Goal: Find specific page/section: Find specific page/section

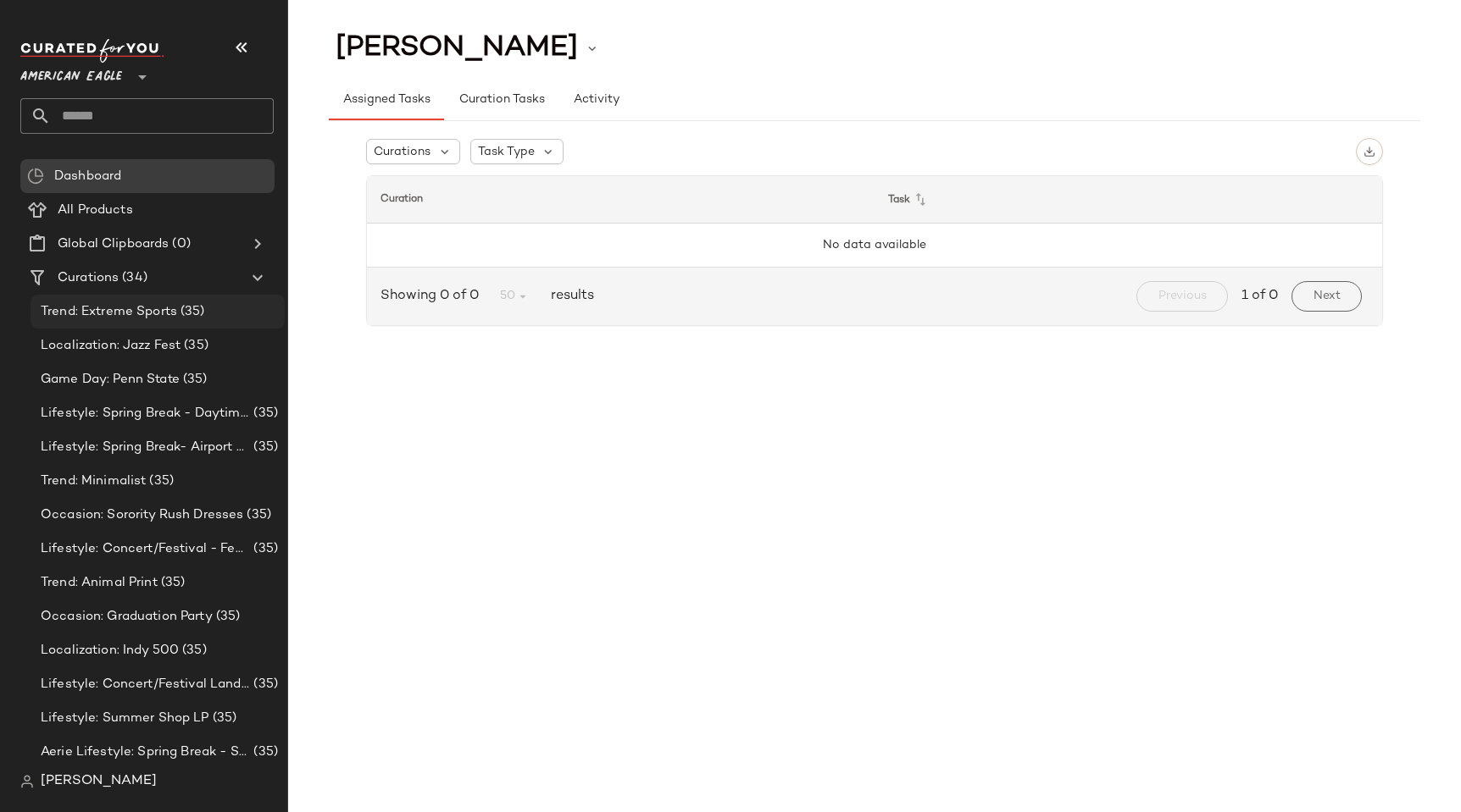
click at [98, 310] on span "Trend: Extreme Sports" at bounding box center [108, 312] width 136 height 19
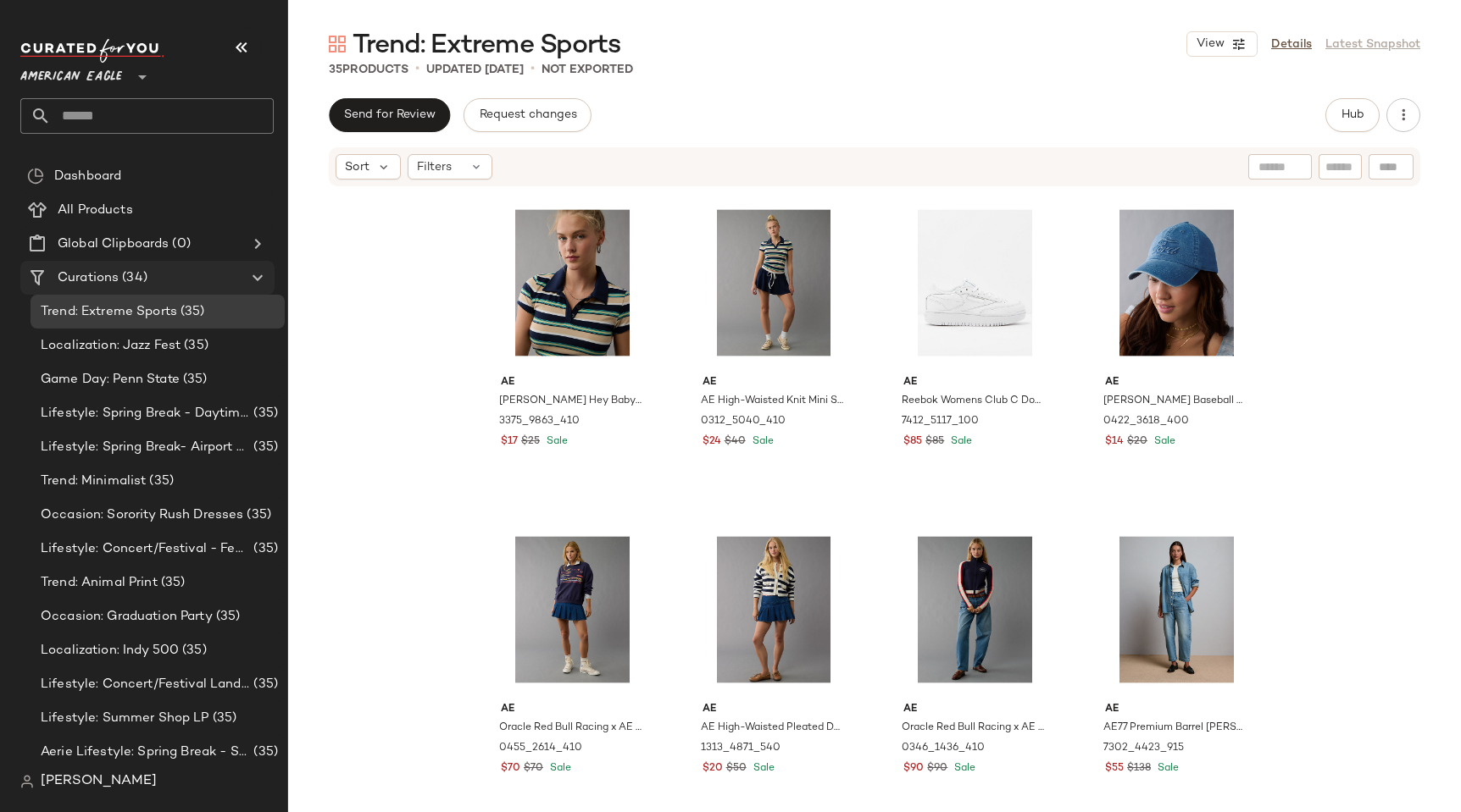
click at [158, 272] on div "Curations (34)" at bounding box center [149, 279] width 192 height 19
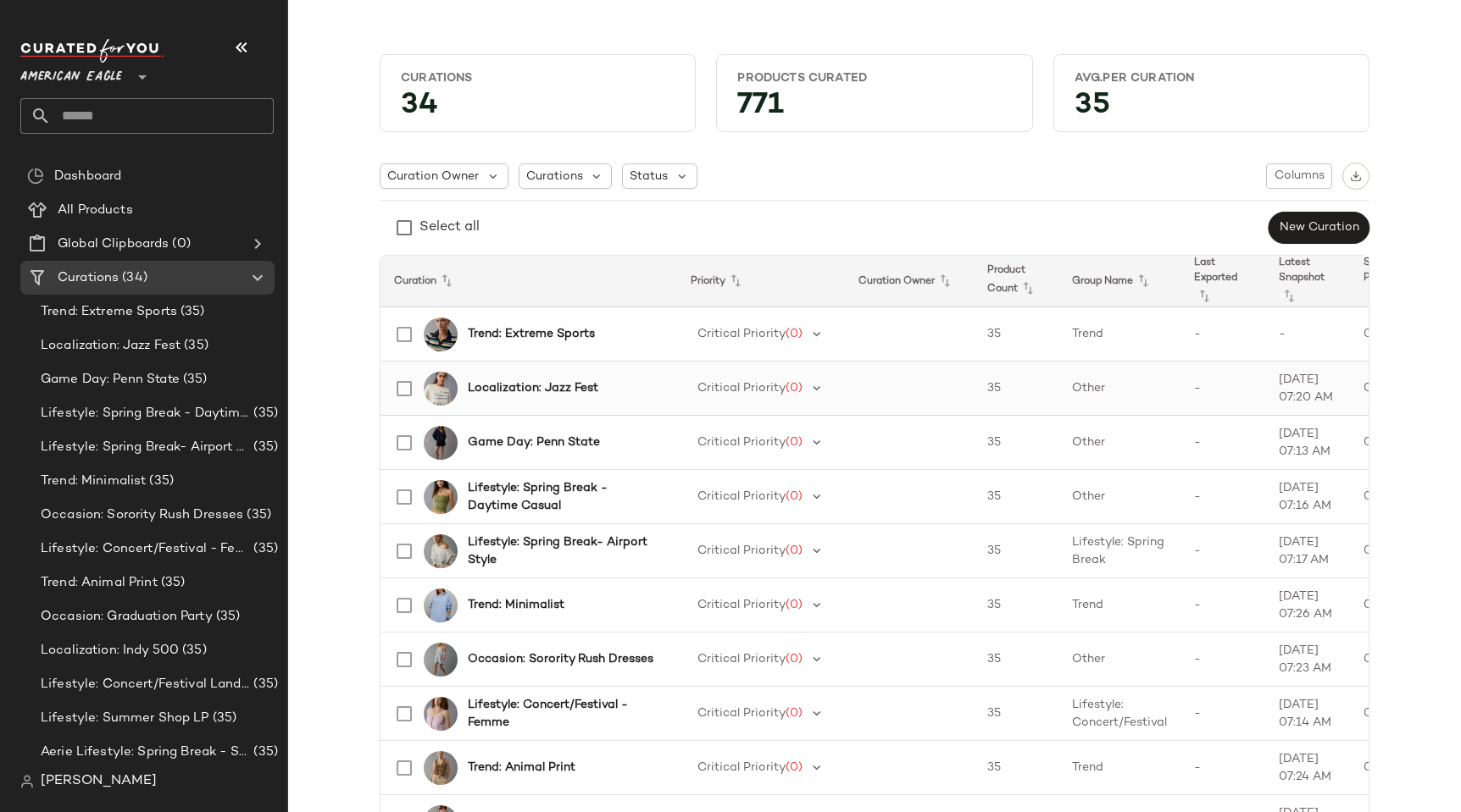
click at [1181, 402] on td "-" at bounding box center [1223, 389] width 84 height 54
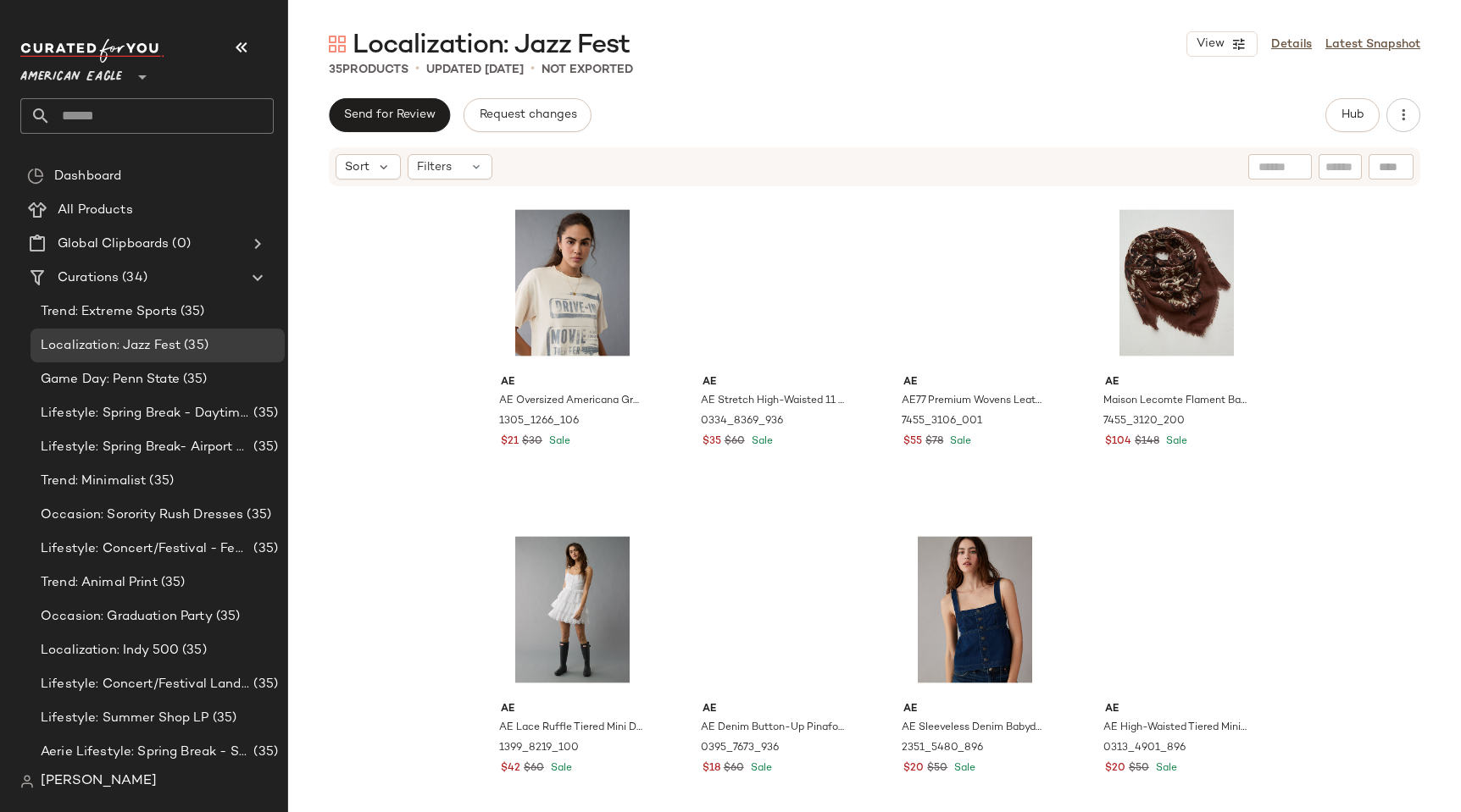
click at [1396, 33] on div "View Details Latest Snapshot" at bounding box center [1303, 44] width 234 height 25
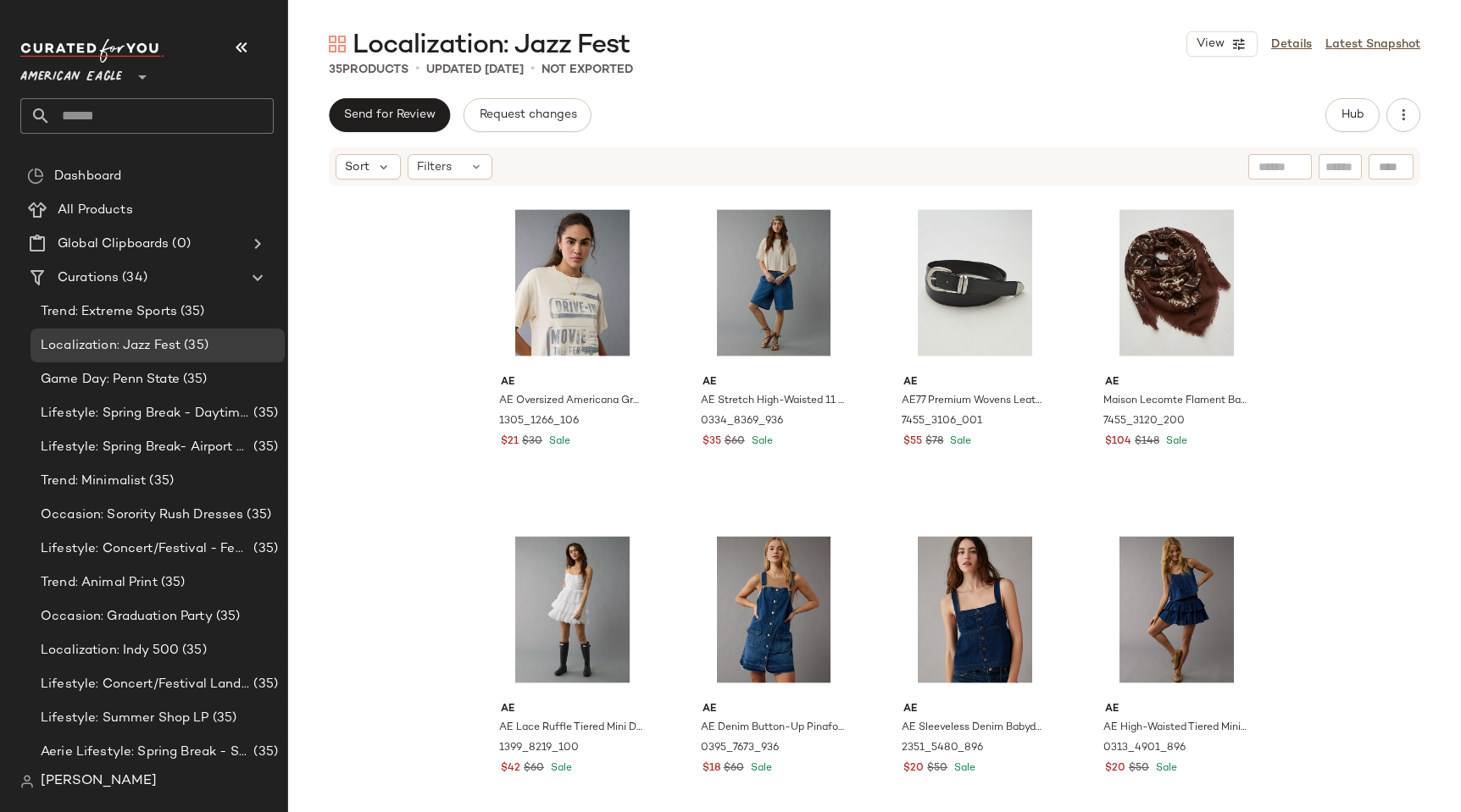
click at [1396, 34] on div "View Details Latest Snapshot" at bounding box center [1303, 44] width 234 height 25
click at [1396, 37] on link "Latest Snapshot" at bounding box center [1372, 44] width 95 height 18
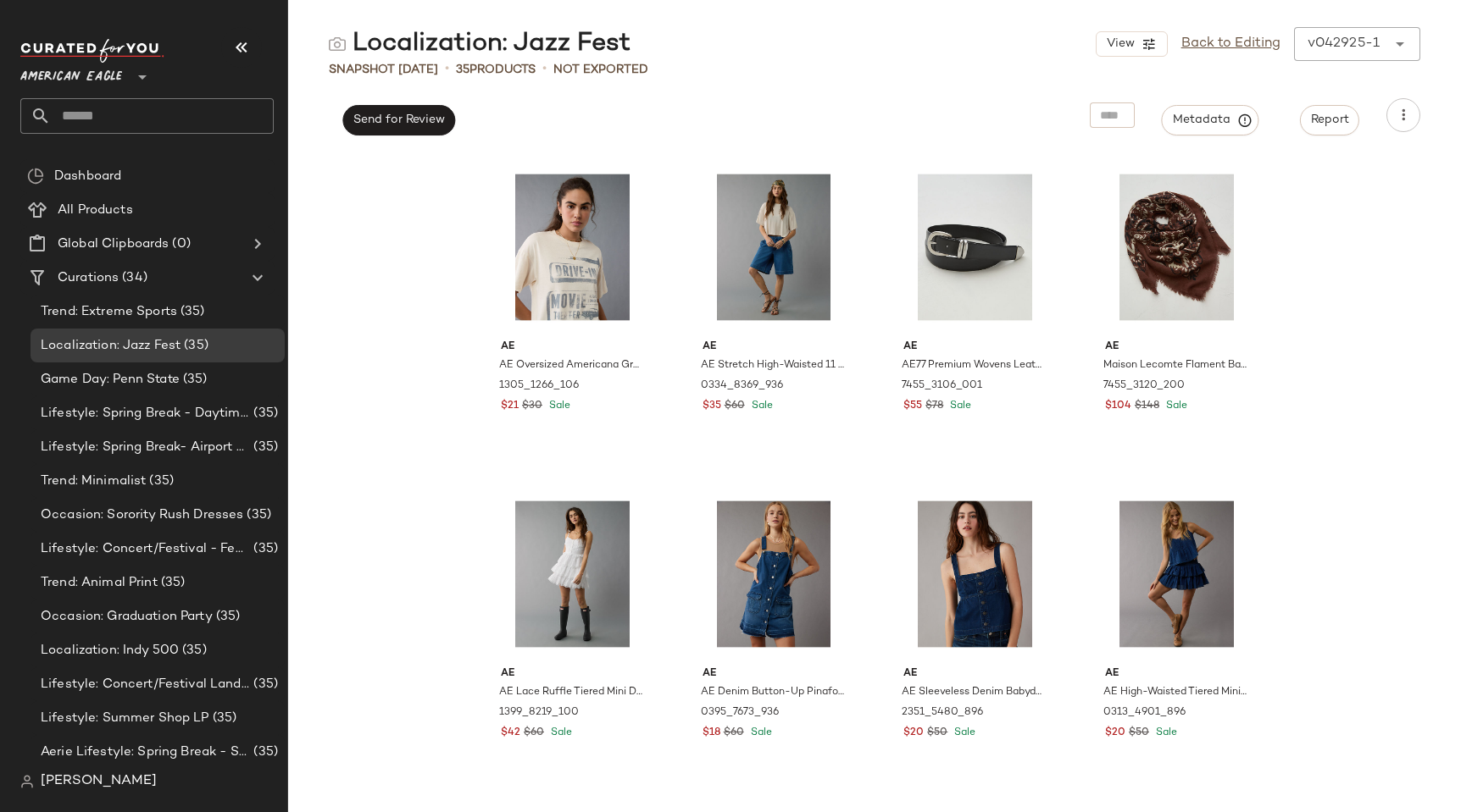
click at [66, 77] on span "American Eagle" at bounding box center [71, 73] width 102 height 31
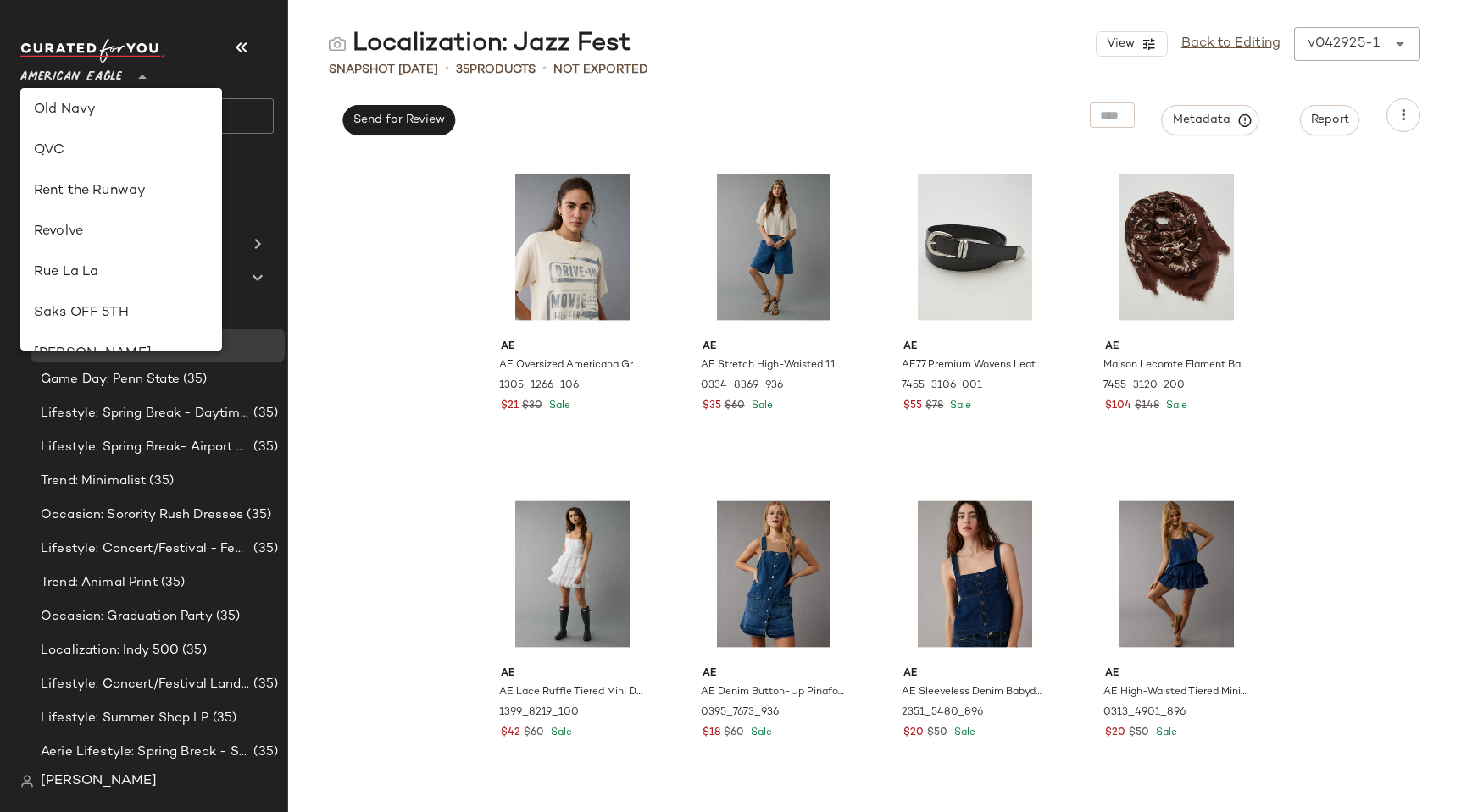
scroll to position [811, 0]
click at [113, 257] on div "[PERSON_NAME]" at bounding box center [120, 239] width 201 height 40
type input "**"
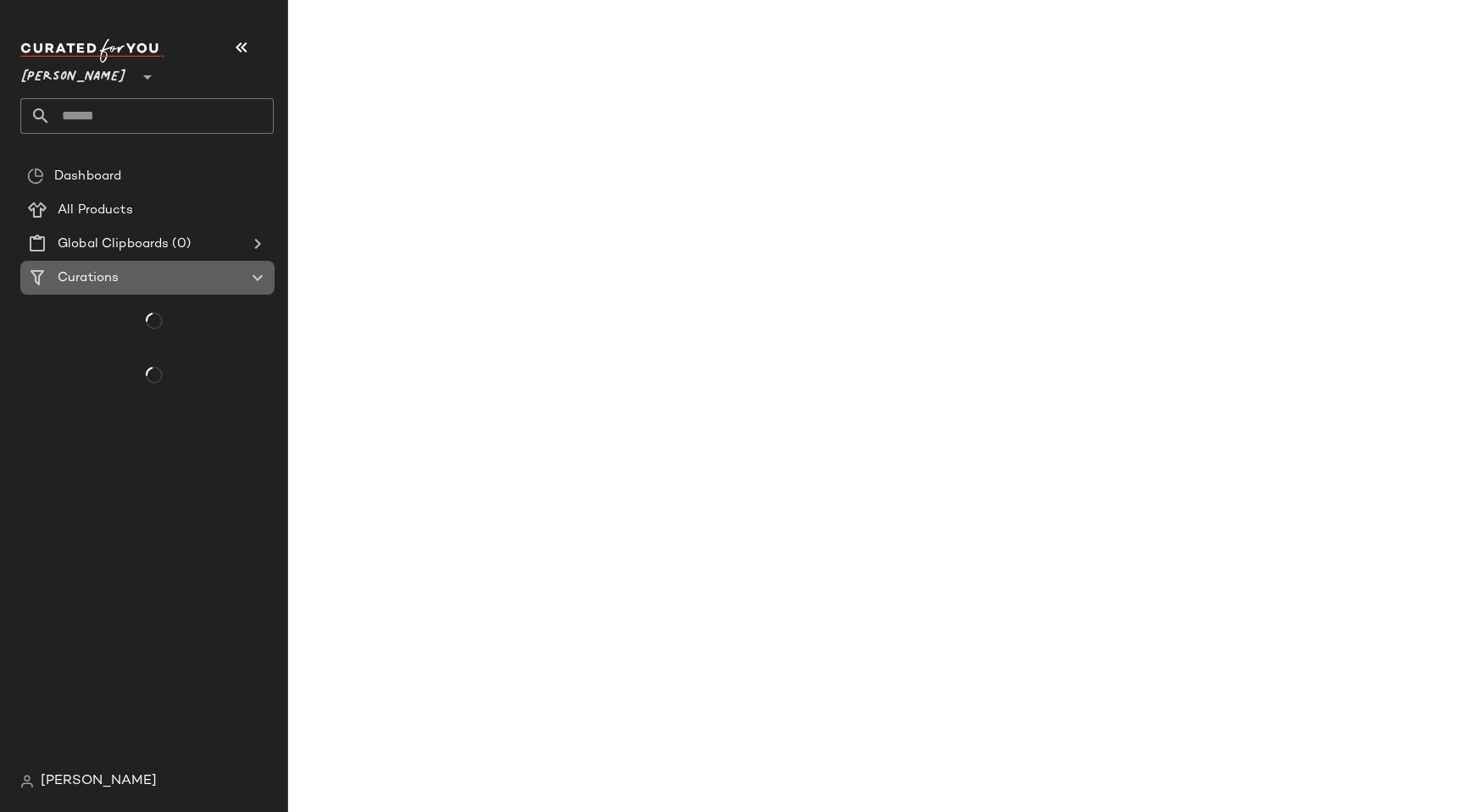
click at [106, 262] on Curations "Curations" at bounding box center [147, 278] width 254 height 34
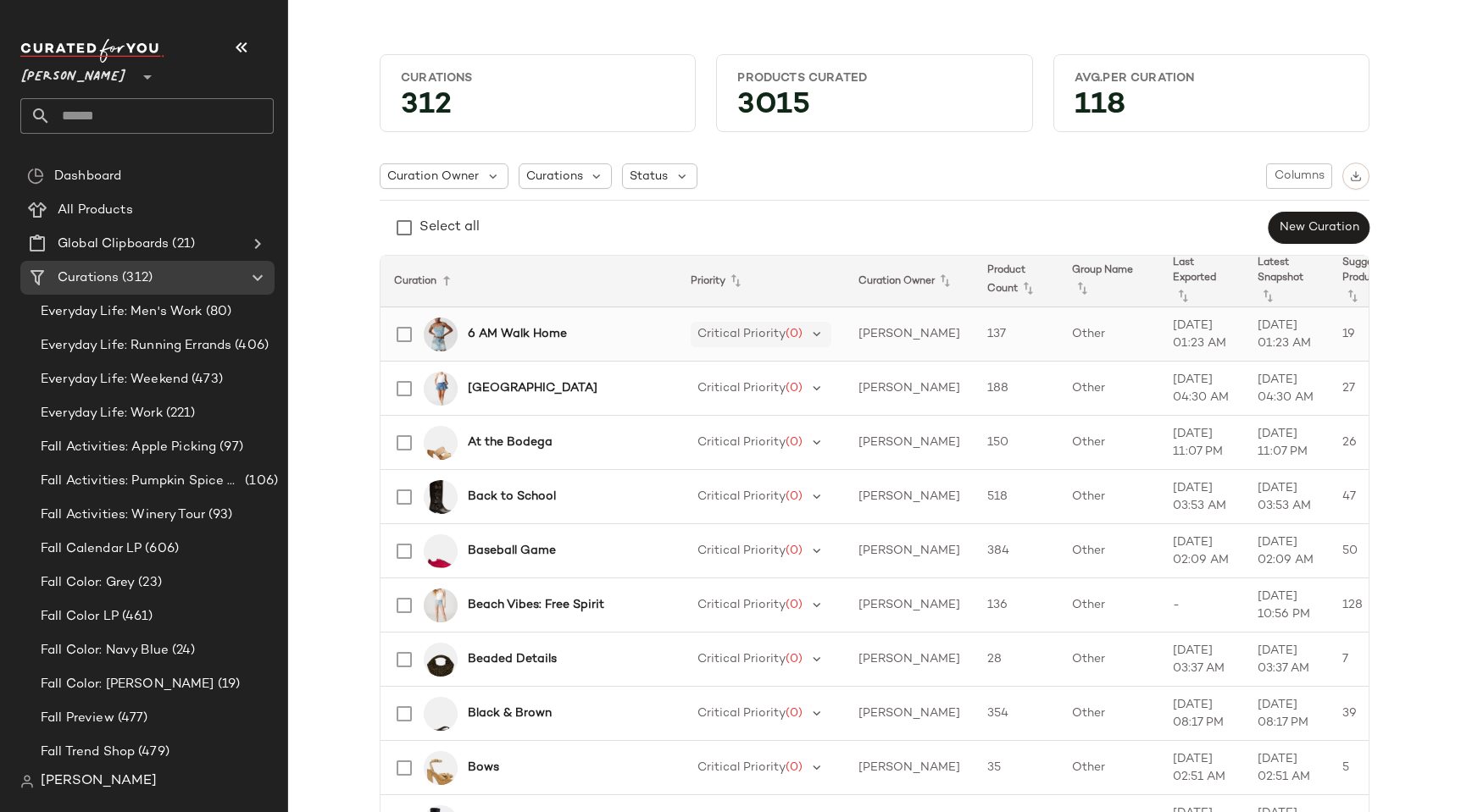
click at [761, 328] on span "Critical Priority" at bounding box center [741, 334] width 88 height 12
click at [564, 354] on td "6 AM Walk Home" at bounding box center [528, 335] width 296 height 54
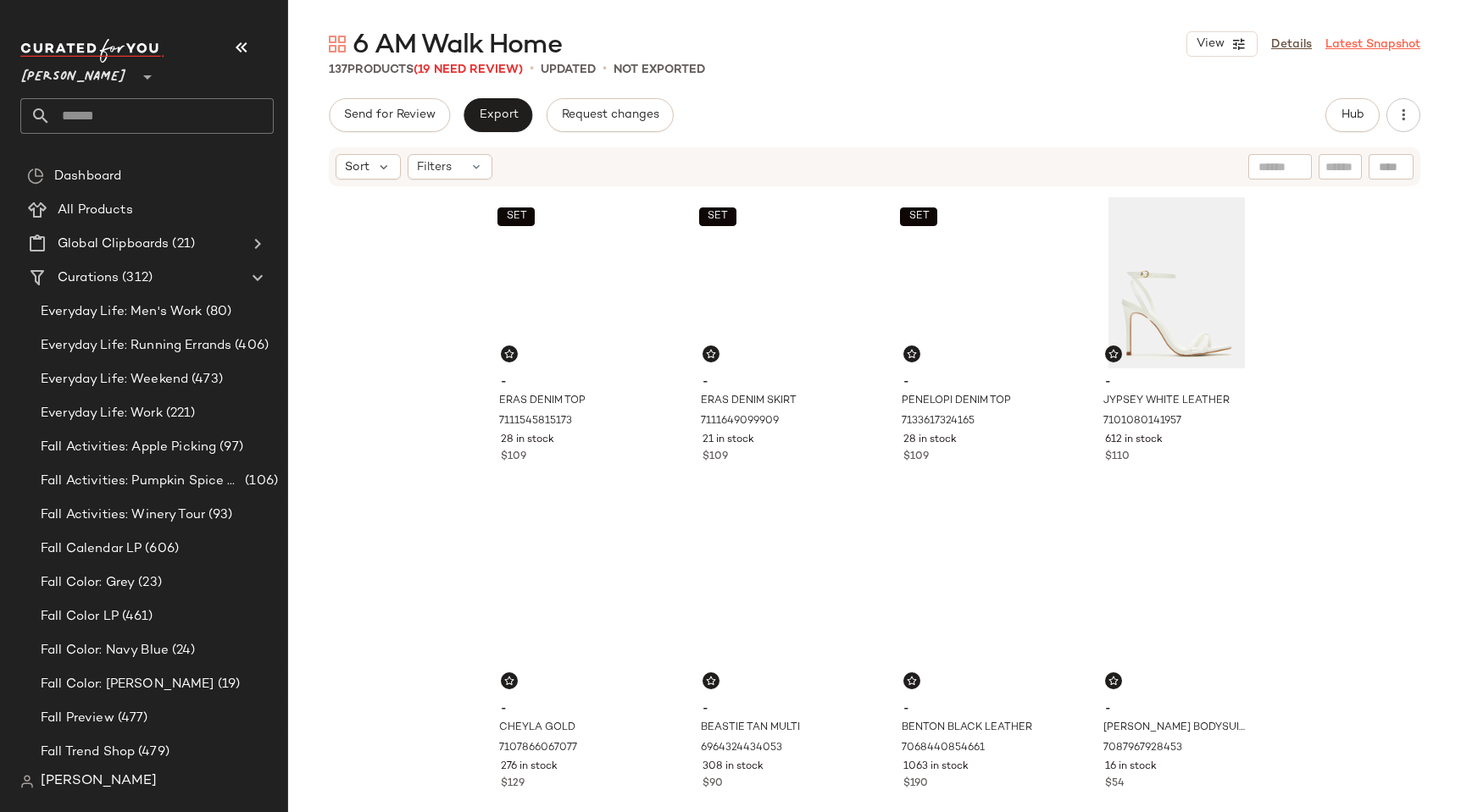
click at [1356, 38] on link "Latest Snapshot" at bounding box center [1372, 44] width 95 height 18
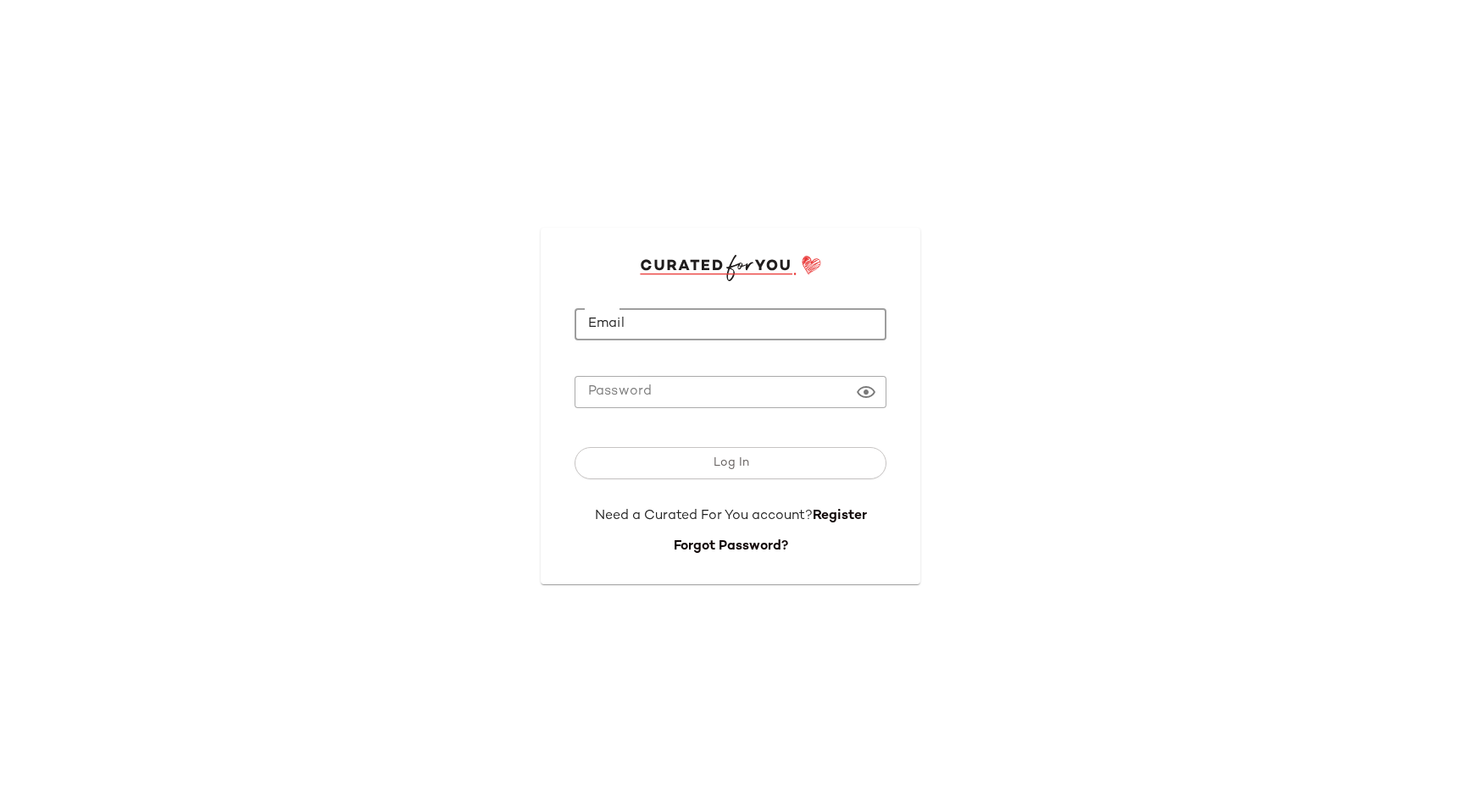
click at [639, 320] on input "Email" at bounding box center [730, 325] width 312 height 33
type input "**********"
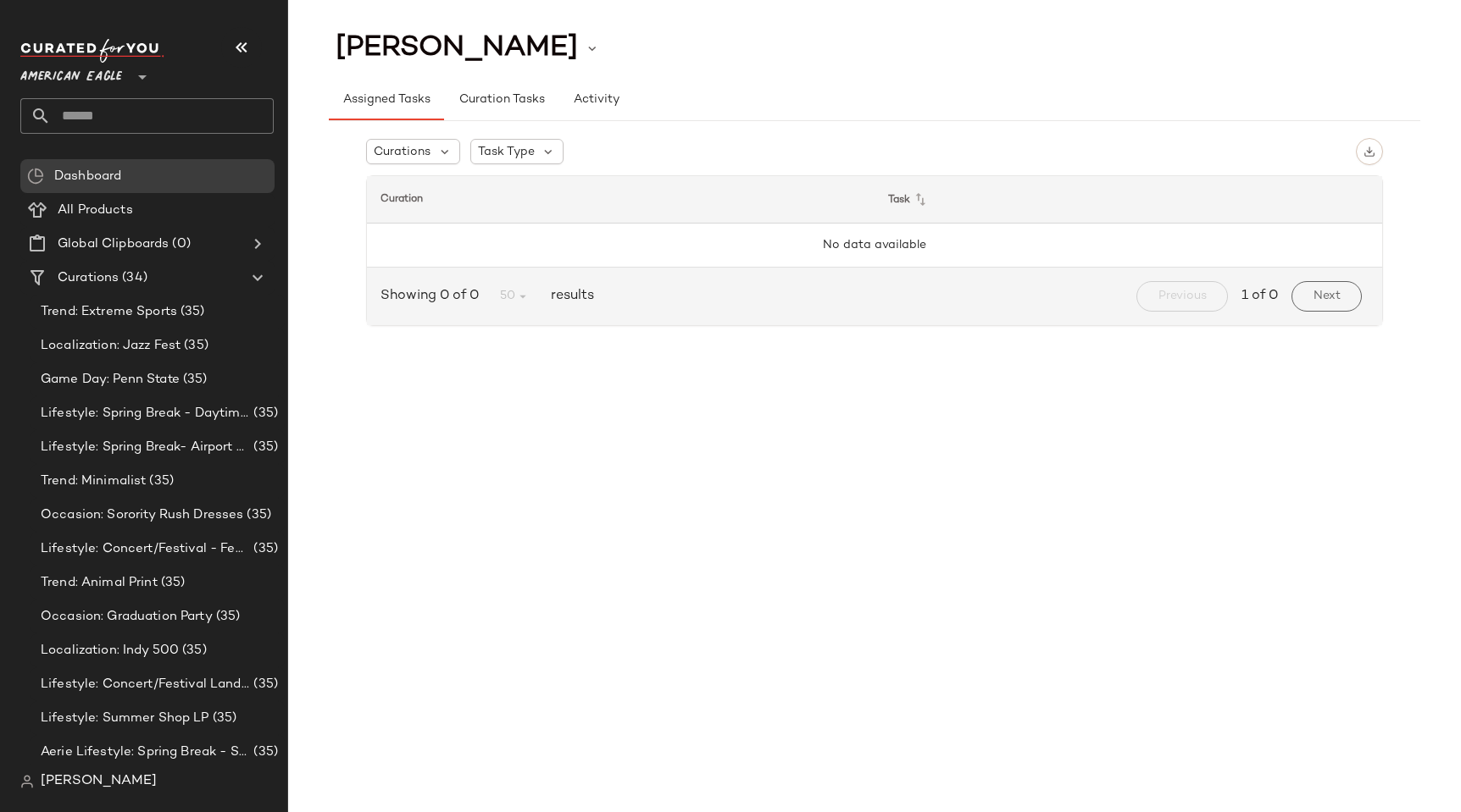
click at [60, 72] on span "American Eagle" at bounding box center [71, 73] width 102 height 31
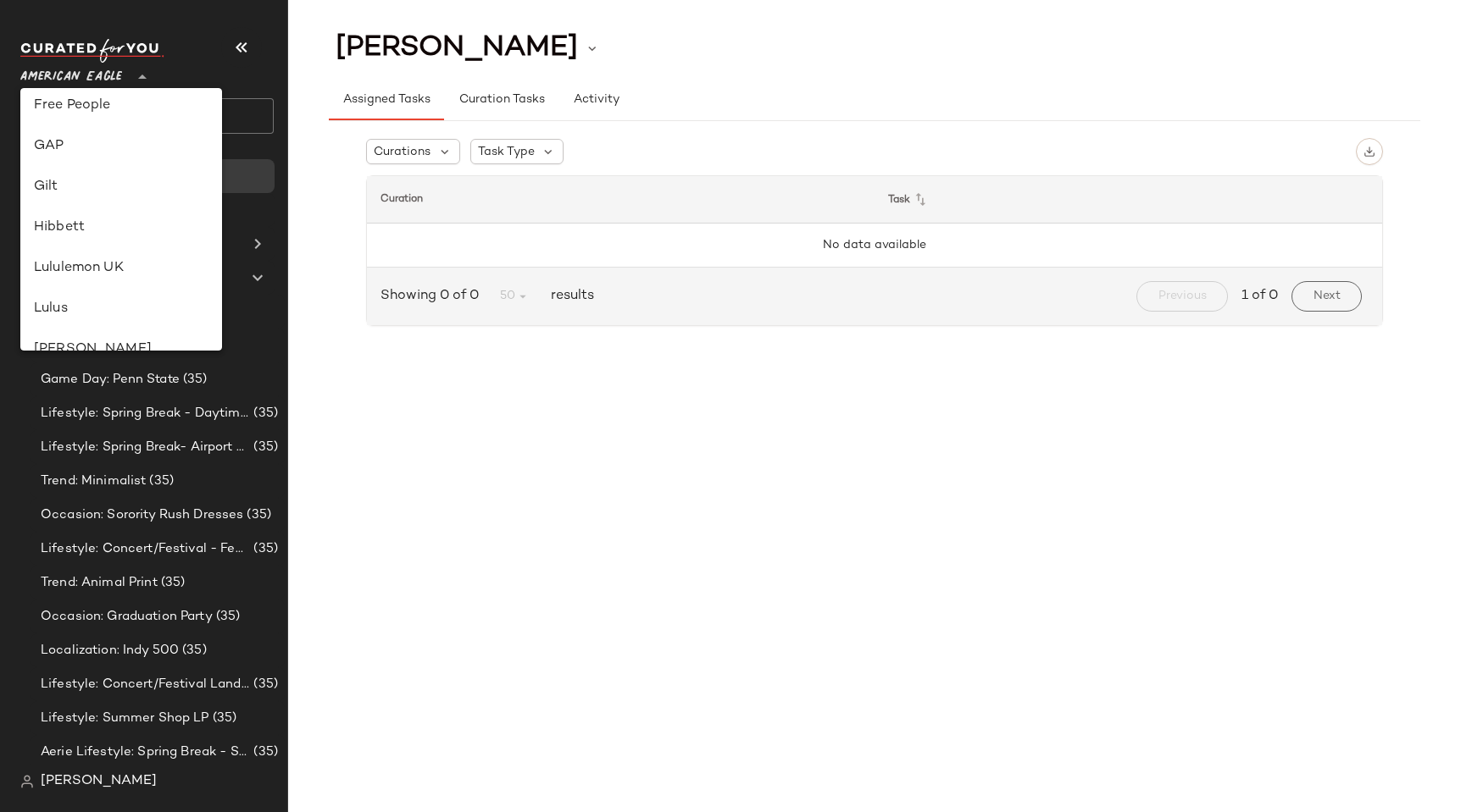
scroll to position [930, 0]
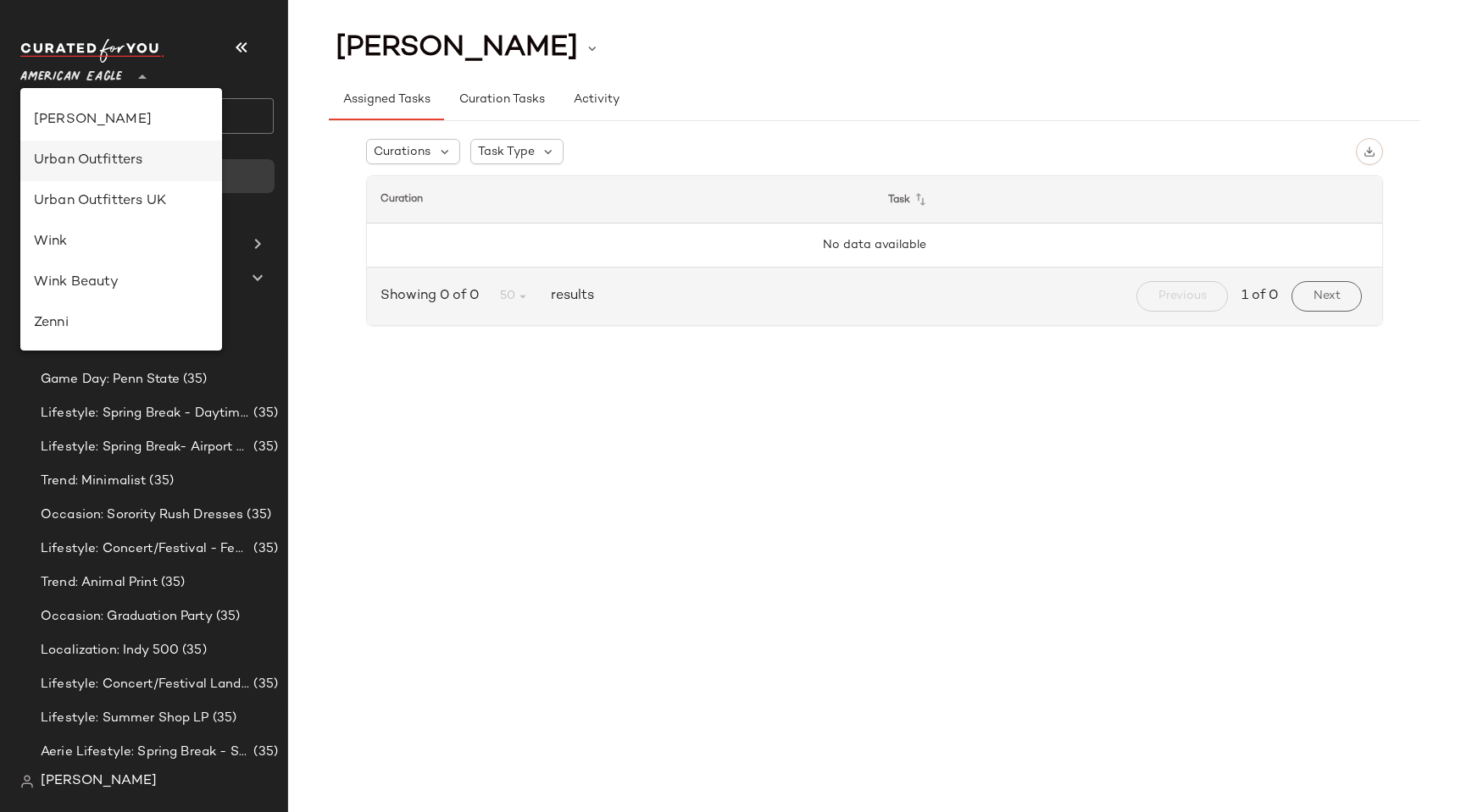
click at [87, 163] on div "Urban Outfitters" at bounding box center [121, 161] width 175 height 20
type input "**"
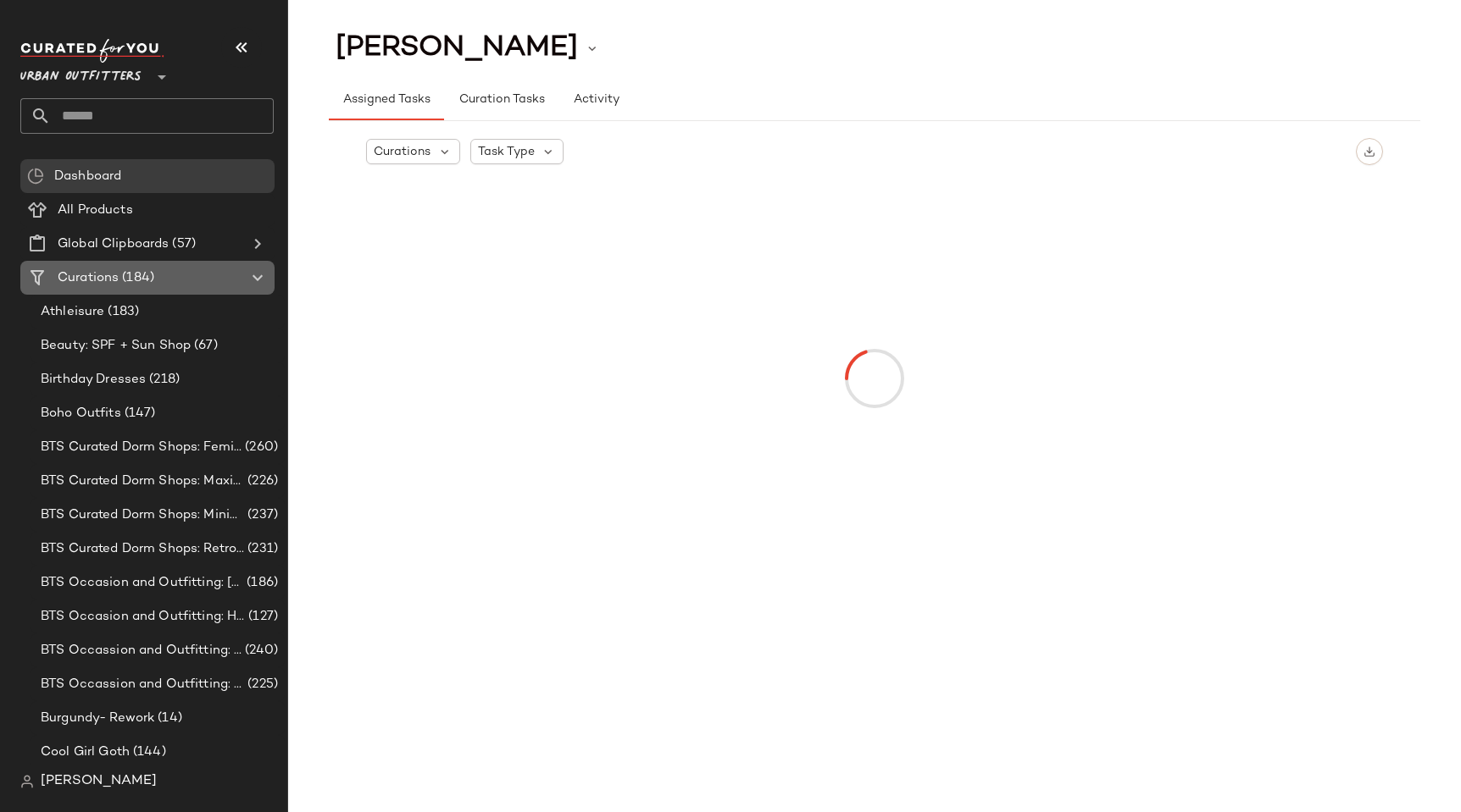
click at [105, 284] on span "Curations" at bounding box center [88, 279] width 61 height 19
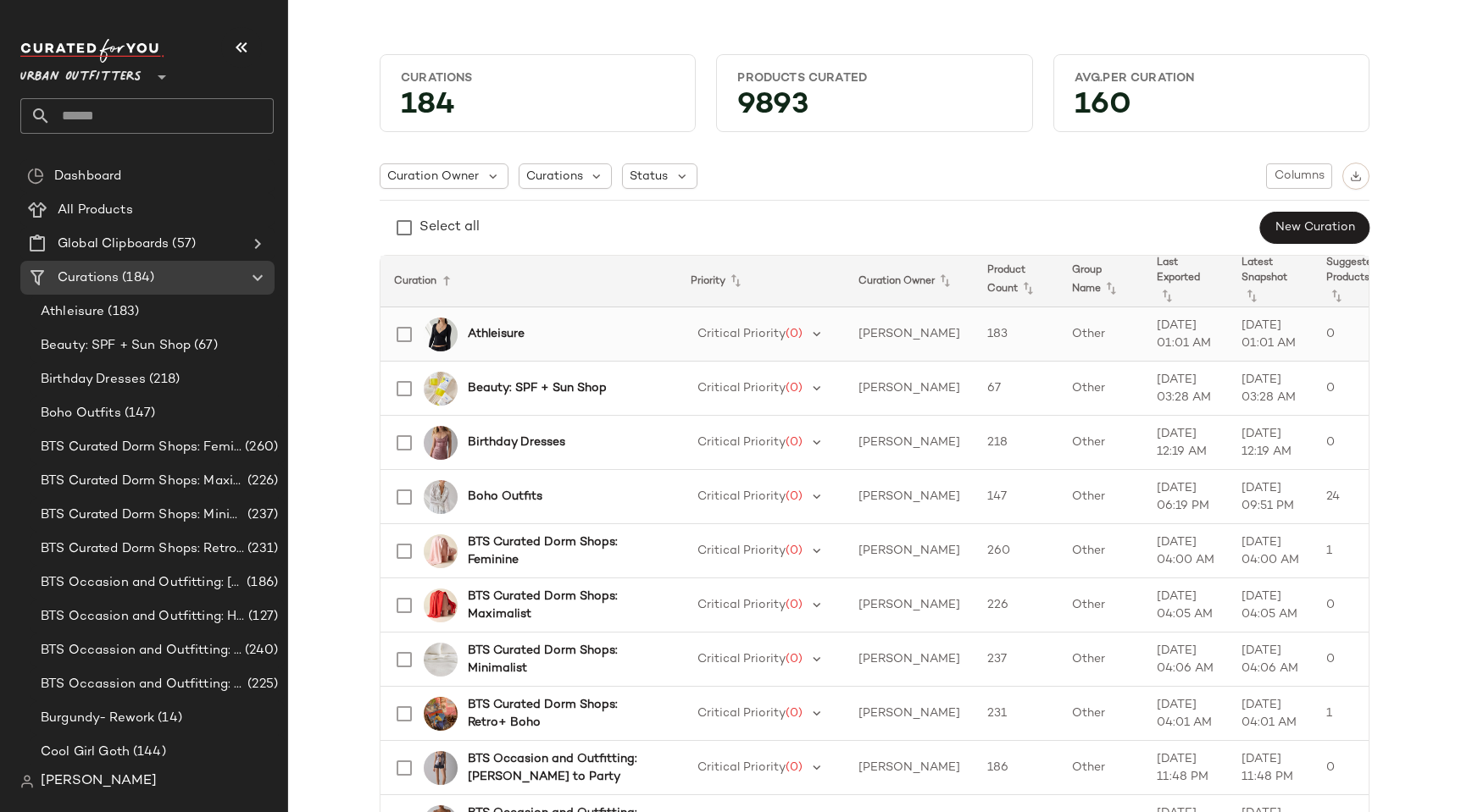
click at [468, 334] on b "Athleisure" at bounding box center [496, 334] width 57 height 18
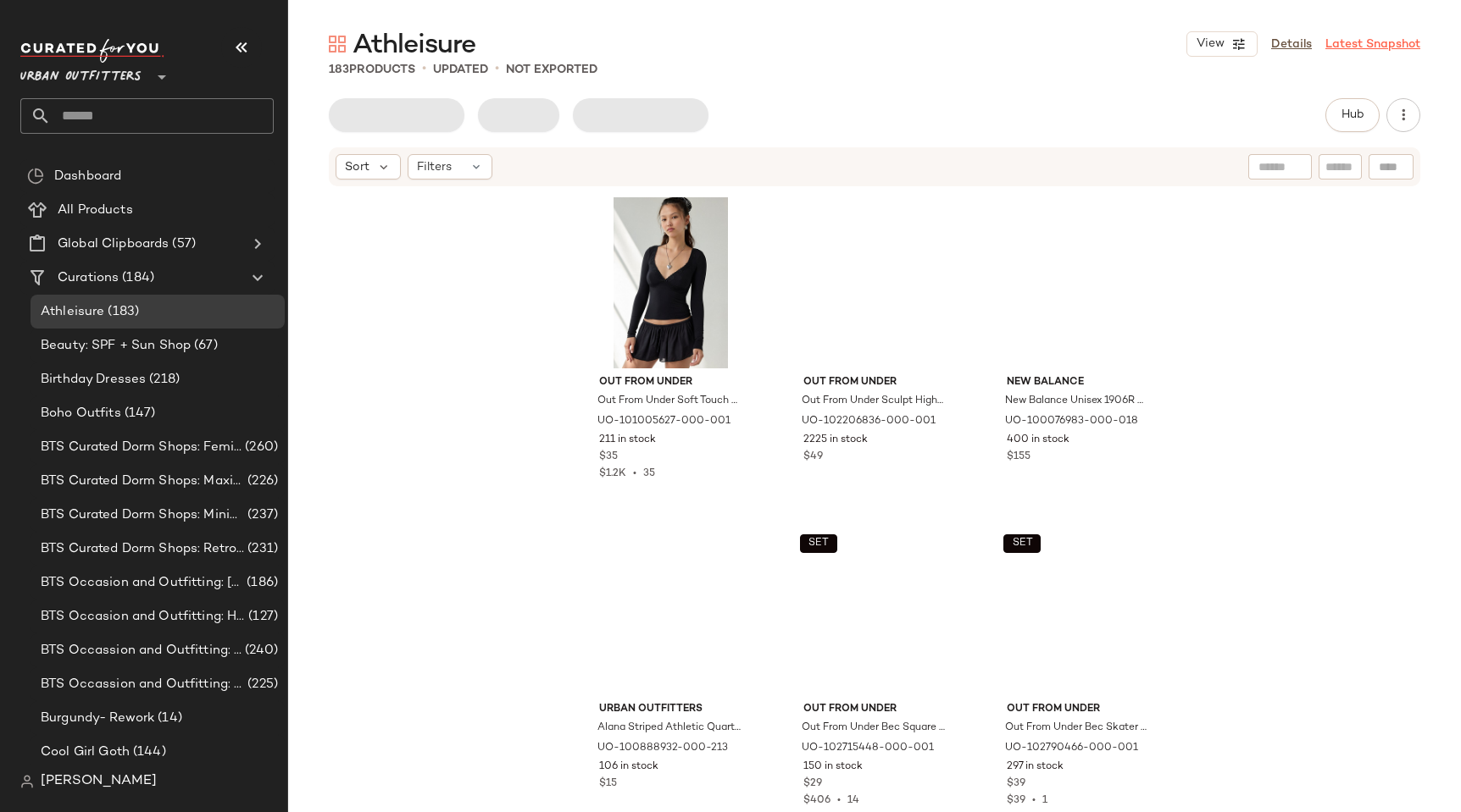
click at [1372, 36] on link "Latest Snapshot" at bounding box center [1372, 44] width 95 height 18
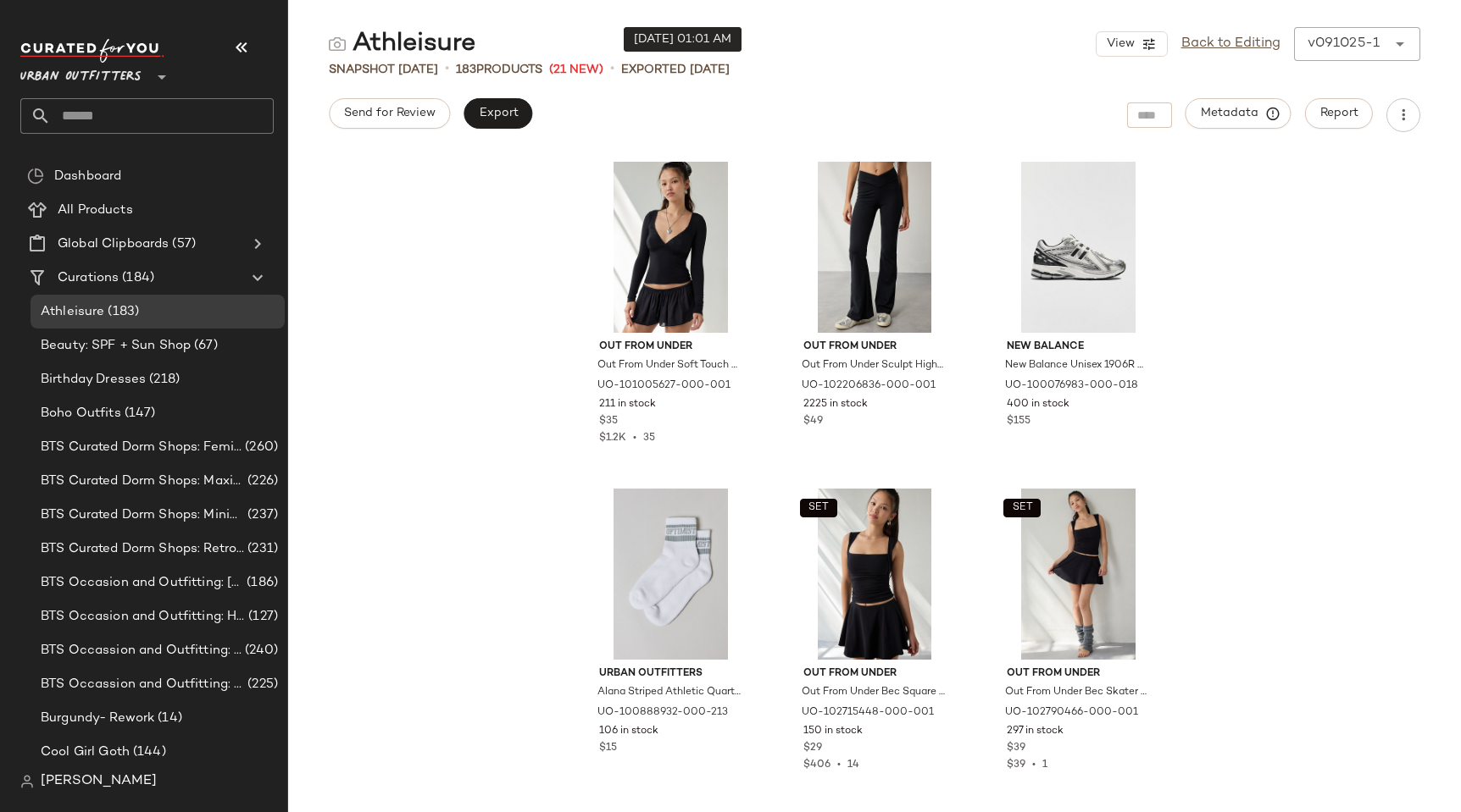
click at [730, 69] on p "Exported [DATE]" at bounding box center [675, 69] width 108 height 18
